Goal: Transaction & Acquisition: Purchase product/service

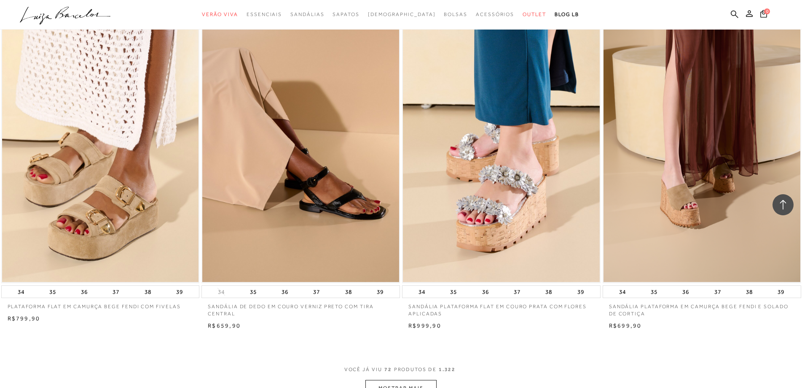
scroll to position [6198, 0]
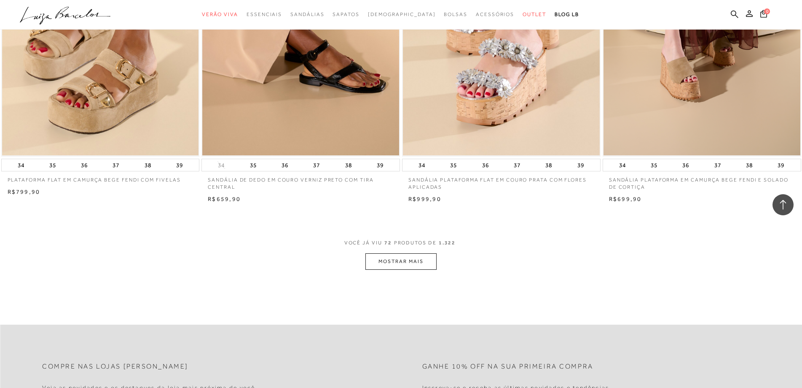
click at [414, 256] on button "MOSTRAR MAIS" at bounding box center [401, 261] width 71 height 16
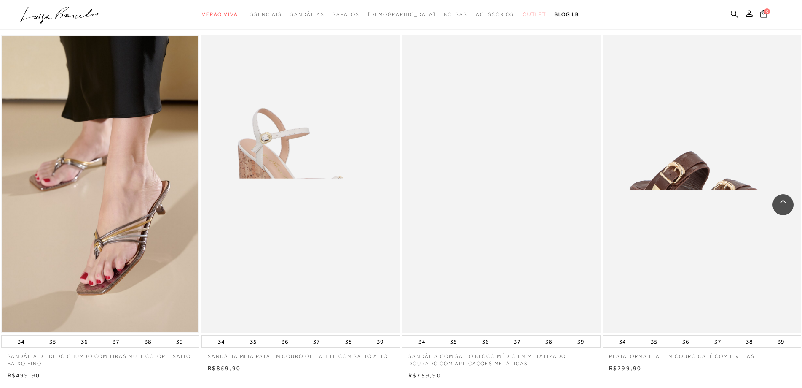
scroll to position [8222, 0]
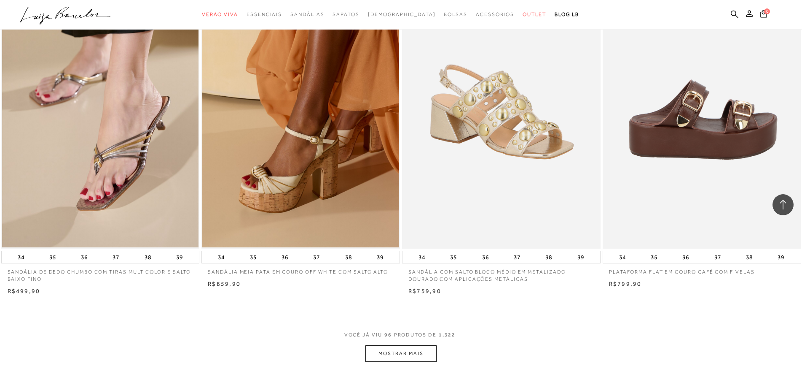
click at [679, 126] on img at bounding box center [703, 100] width 198 height 298
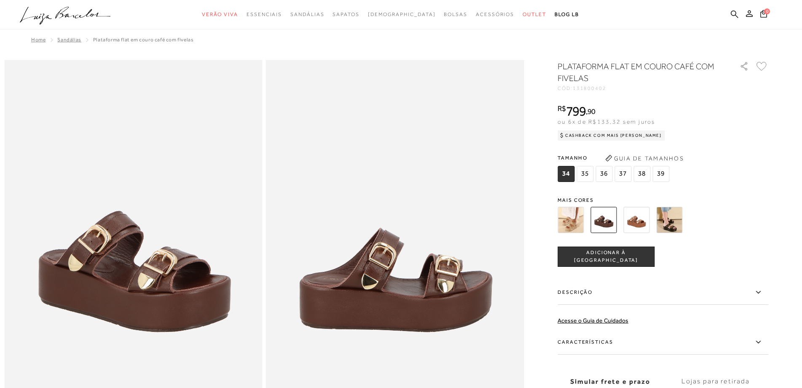
click at [645, 216] on img at bounding box center [637, 220] width 26 height 26
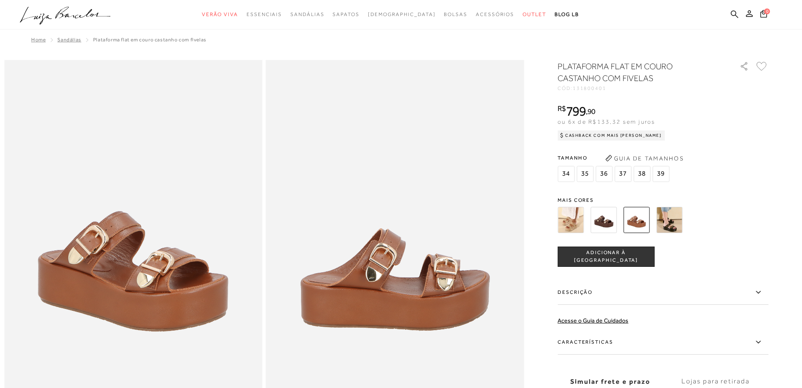
click at [568, 186] on div "PLATAFORMA FLAT EM COURO CASTANHO COM FIVELAS CÓD: 131800401 × É necessário sel…" at bounding box center [663, 247] width 211 height 375
click at [572, 222] on img at bounding box center [571, 220] width 26 height 26
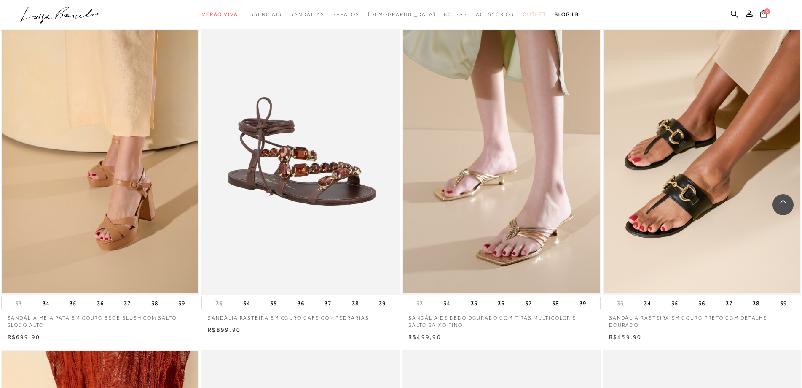
scroll to position [5524, 0]
